Goal: Information Seeking & Learning: Understand process/instructions

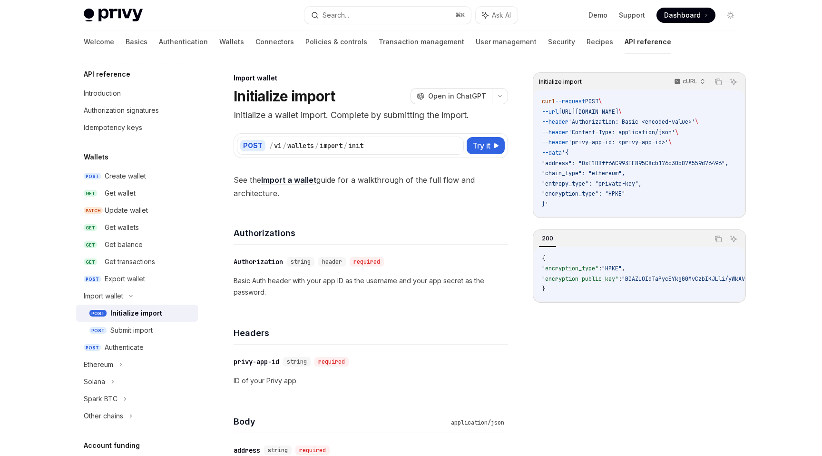
scroll to position [24, 0]
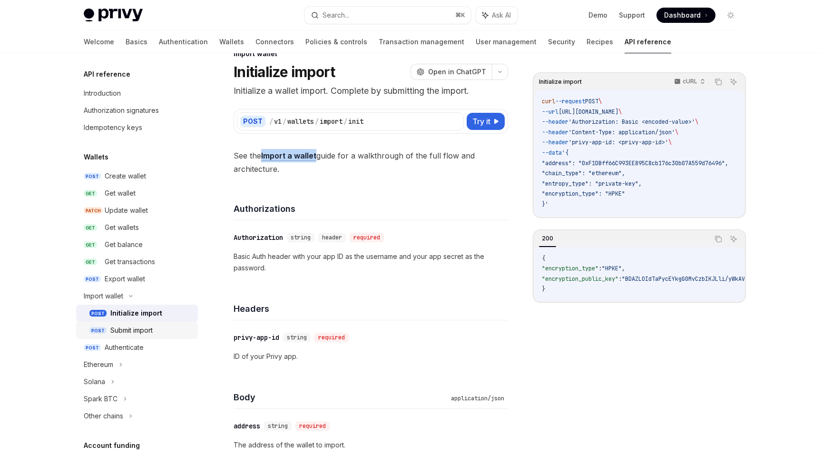
click at [133, 326] on div "Submit import" at bounding box center [131, 330] width 42 height 11
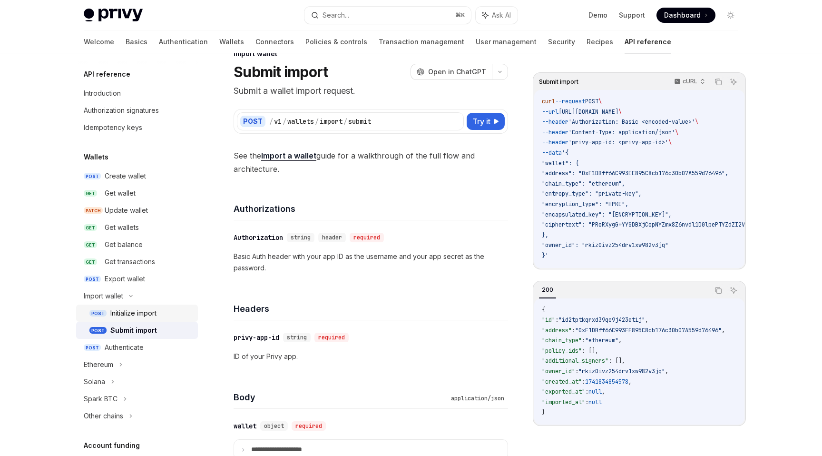
click at [130, 312] on div "Initialize import" at bounding box center [133, 312] width 46 height 11
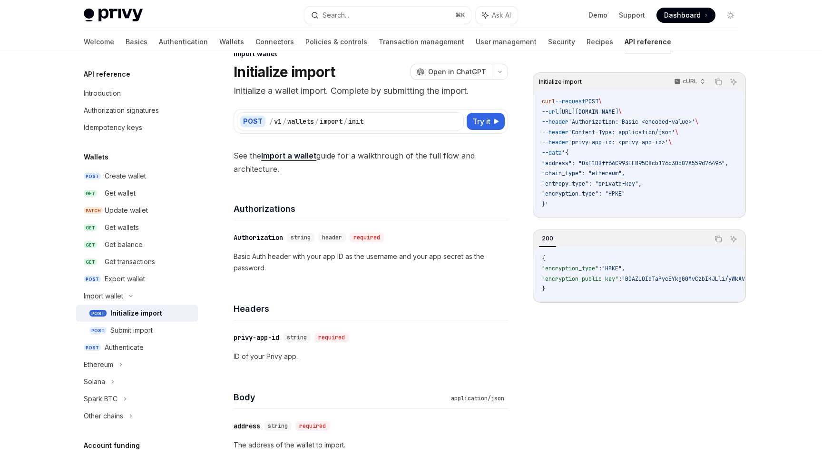
click at [279, 155] on link "Import a wallet" at bounding box center [288, 156] width 55 height 10
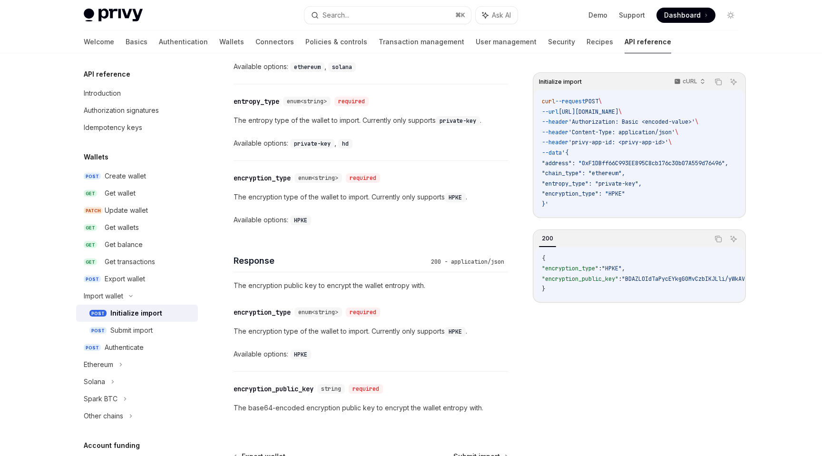
scroll to position [489, 0]
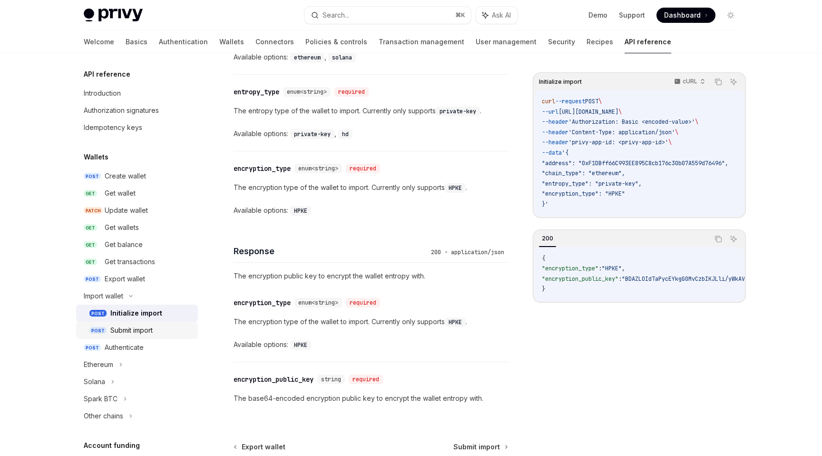
click at [116, 326] on div "Submit import" at bounding box center [131, 330] width 42 height 11
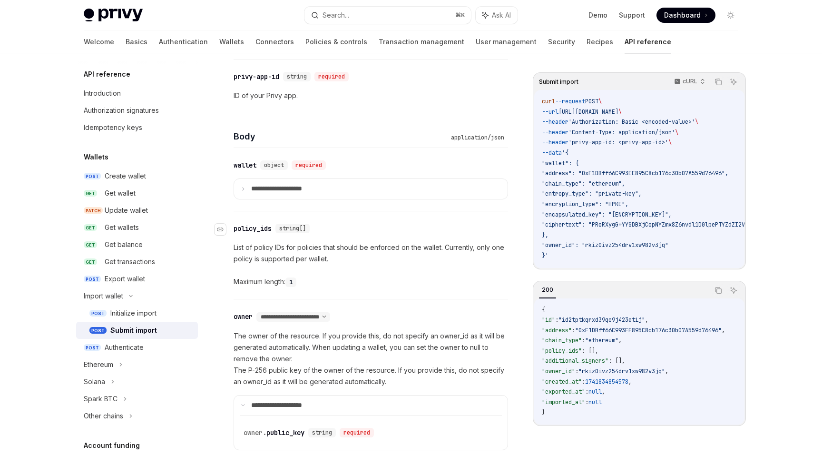
scroll to position [272, 0]
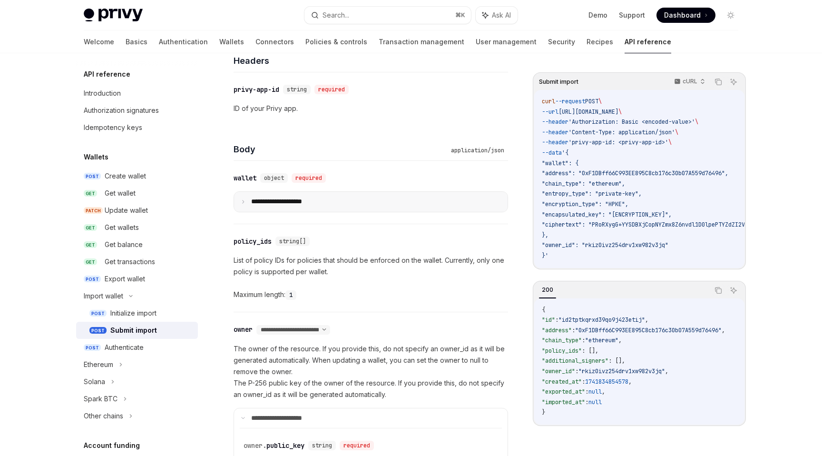
click at [252, 205] on p "**********" at bounding box center [284, 202] width 66 height 9
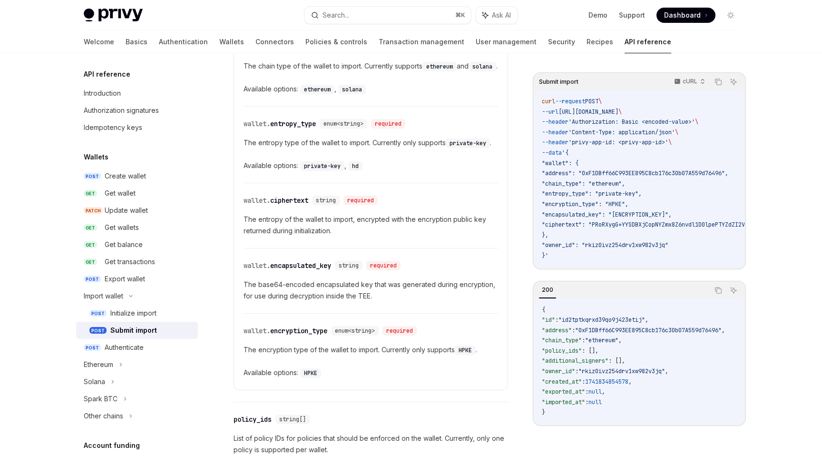
scroll to position [527, 0]
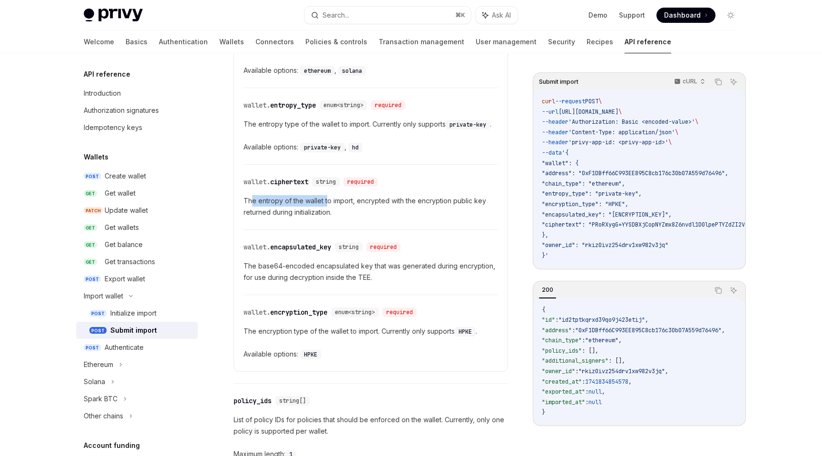
drag, startPoint x: 252, startPoint y: 214, endPoint x: 327, endPoint y: 214, distance: 74.7
click at [327, 214] on p "The entropy of the wallet to import, encrypted with the encryption public key r…" at bounding box center [371, 206] width 255 height 23
click at [358, 210] on p "The entropy of the wallet to import, encrypted with the encryption public key r…" at bounding box center [371, 206] width 255 height 23
drag, startPoint x: 285, startPoint y: 214, endPoint x: 318, endPoint y: 214, distance: 32.8
click at [318, 214] on p "The entropy of the wallet to import, encrypted with the encryption public key r…" at bounding box center [371, 206] width 255 height 23
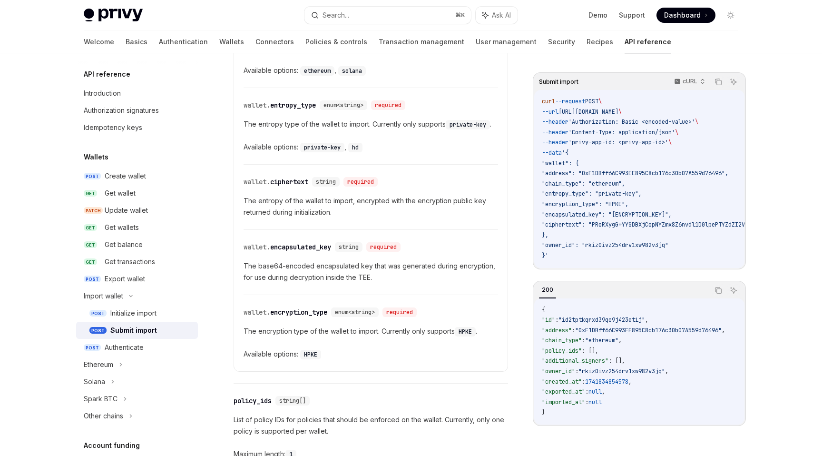
click at [355, 213] on p "The entropy of the wallet to import, encrypted with the encryption public key r…" at bounding box center [371, 206] width 255 height 23
drag, startPoint x: 244, startPoint y: 223, endPoint x: 331, endPoint y: 221, distance: 87.1
click at [331, 218] on p "The entropy of the wallet to import, encrypted with the encryption public key r…" at bounding box center [371, 206] width 255 height 23
click at [346, 210] on p "The entropy of the wallet to import, encrypted with the encryption public key r…" at bounding box center [371, 206] width 255 height 23
drag, startPoint x: 247, startPoint y: 279, endPoint x: 369, endPoint y: 279, distance: 122.3
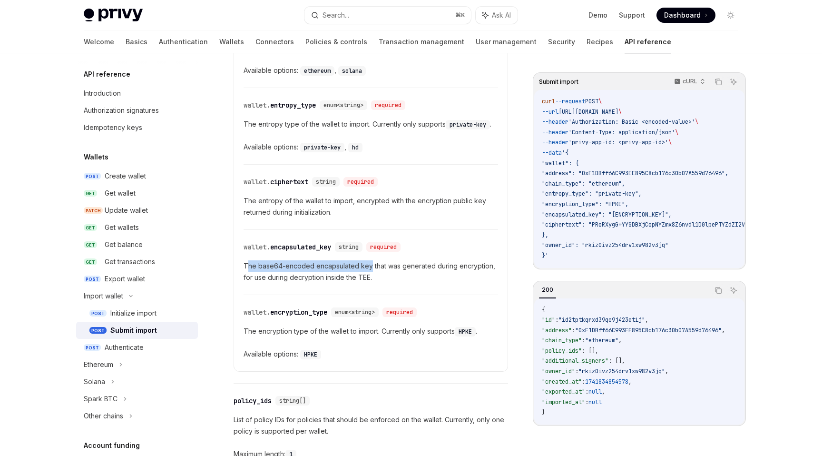
click at [370, 279] on p "The base64-encoded encapsulated key that was generated during encryption, for u…" at bounding box center [371, 271] width 255 height 23
click at [434, 279] on p "The base64-encoded encapsulated key that was generated during encryption, for u…" at bounding box center [371, 271] width 255 height 23
drag, startPoint x: 352, startPoint y: 278, endPoint x: 434, endPoint y: 278, distance: 81.9
click at [434, 278] on p "The base64-encoded encapsulated key that was generated during encryption, for u…" at bounding box center [371, 271] width 255 height 23
click at [268, 295] on div "​ wallet. encapsulated_key string required The base64-encoded encapsulated key …" at bounding box center [371, 262] width 255 height 65
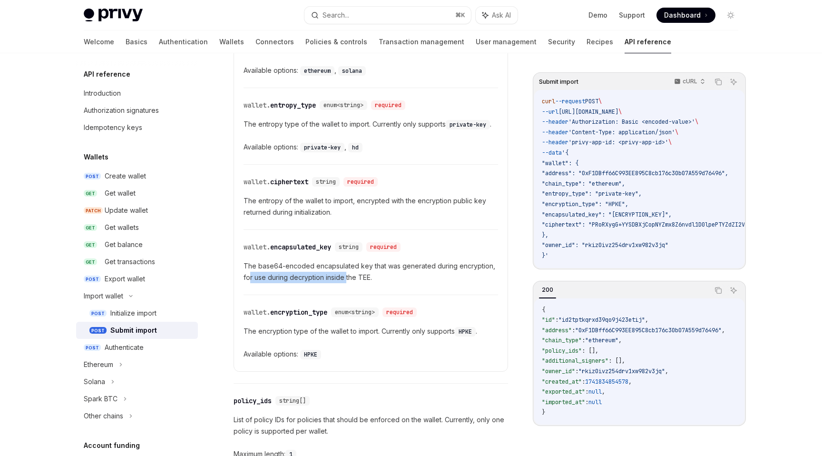
drag, startPoint x: 250, startPoint y: 288, endPoint x: 346, endPoint y: 288, distance: 96.6
click at [346, 283] on p "The base64-encoded encapsulated key that was generated during encryption, for u…" at bounding box center [371, 271] width 255 height 23
click at [342, 277] on p "The base64-encoded encapsulated key that was generated during encryption, for u…" at bounding box center [371, 271] width 255 height 23
click at [129, 316] on div "Initialize import" at bounding box center [133, 312] width 46 height 11
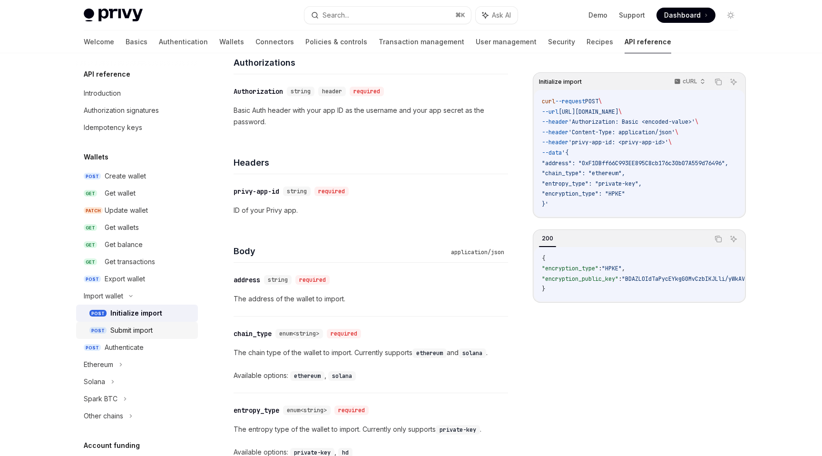
click at [119, 334] on div "Submit import" at bounding box center [131, 330] width 42 height 11
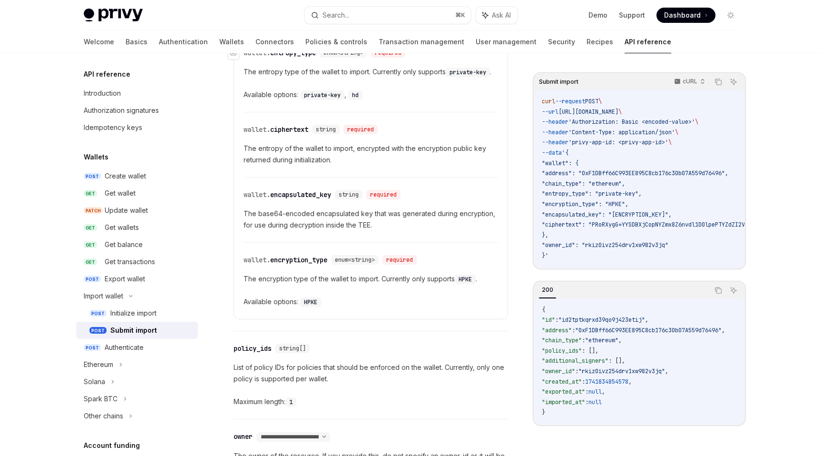
scroll to position [543, 0]
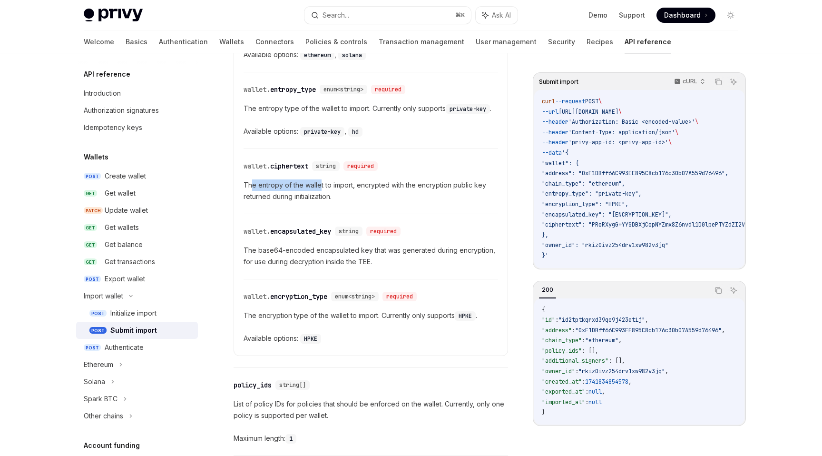
drag, startPoint x: 253, startPoint y: 198, endPoint x: 319, endPoint y: 198, distance: 66.6
click at [319, 198] on p "The entropy of the wallet to import, encrypted with the encryption public key r…" at bounding box center [371, 190] width 255 height 23
click at [362, 193] on p "The entropy of the wallet to import, encrypted with the encryption public key r…" at bounding box center [371, 190] width 255 height 23
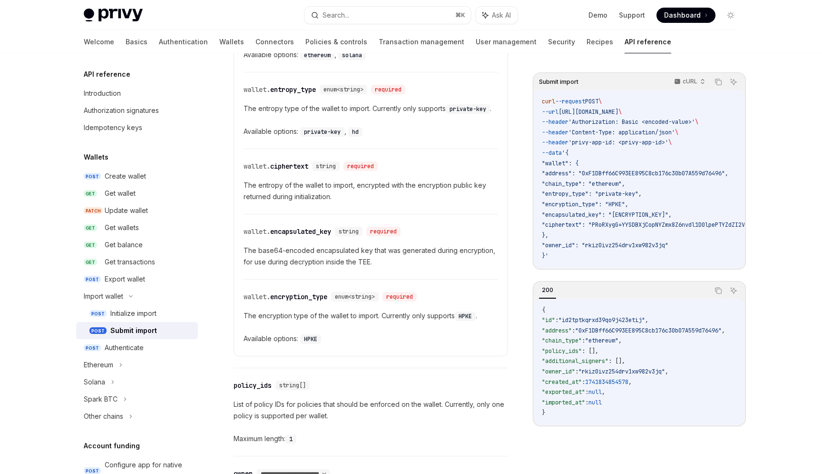
type textarea "*"
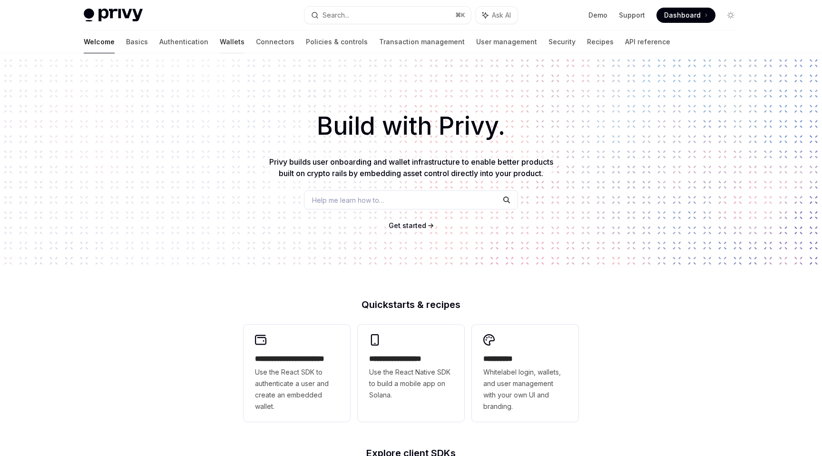
click at [220, 39] on link "Wallets" at bounding box center [232, 41] width 25 height 23
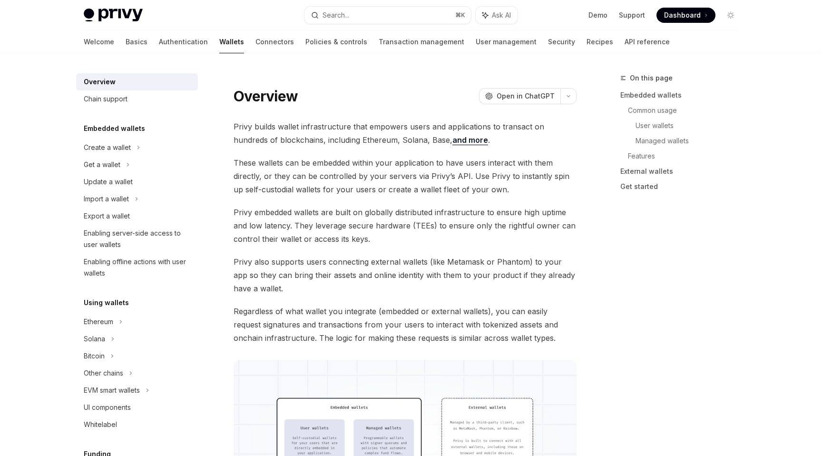
type textarea "*"
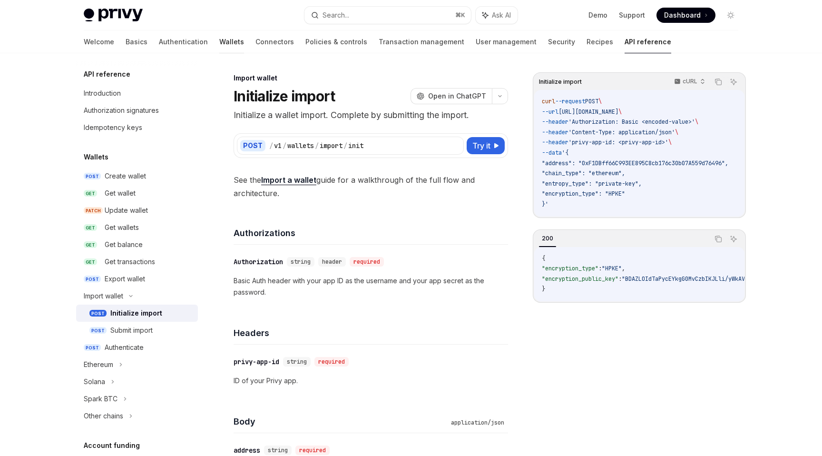
click at [219, 40] on link "Wallets" at bounding box center [231, 41] width 25 height 23
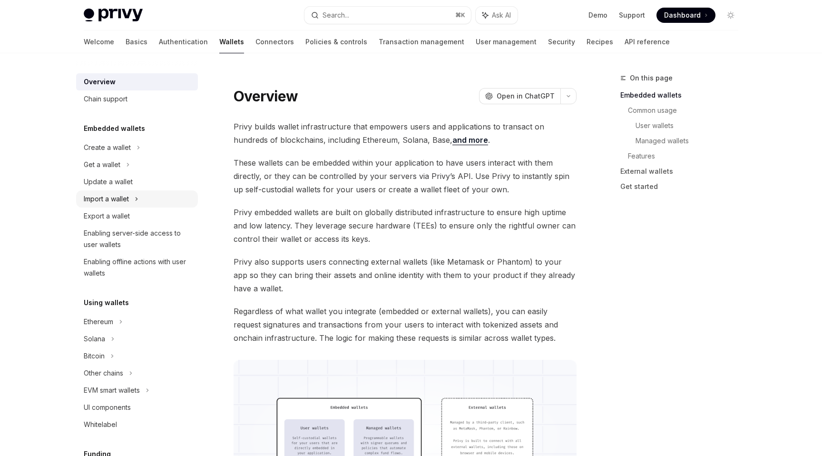
click at [138, 203] on icon at bounding box center [137, 198] width 4 height 11
type textarea "*"
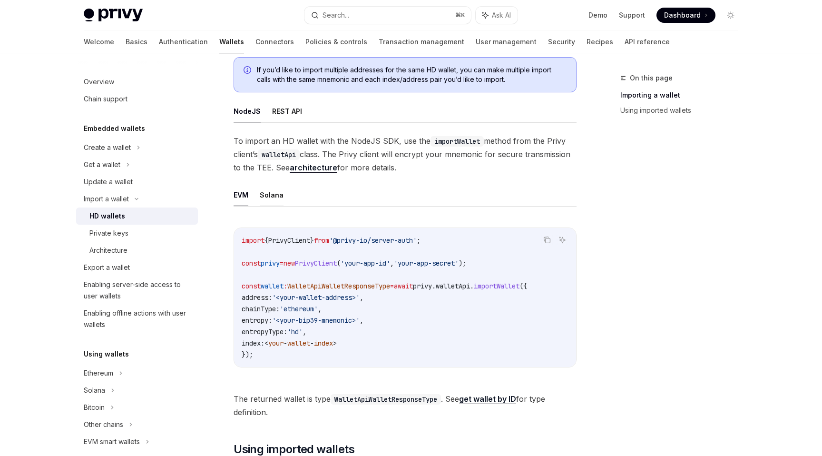
scroll to position [201, 0]
